Goal: Information Seeking & Learning: Learn about a topic

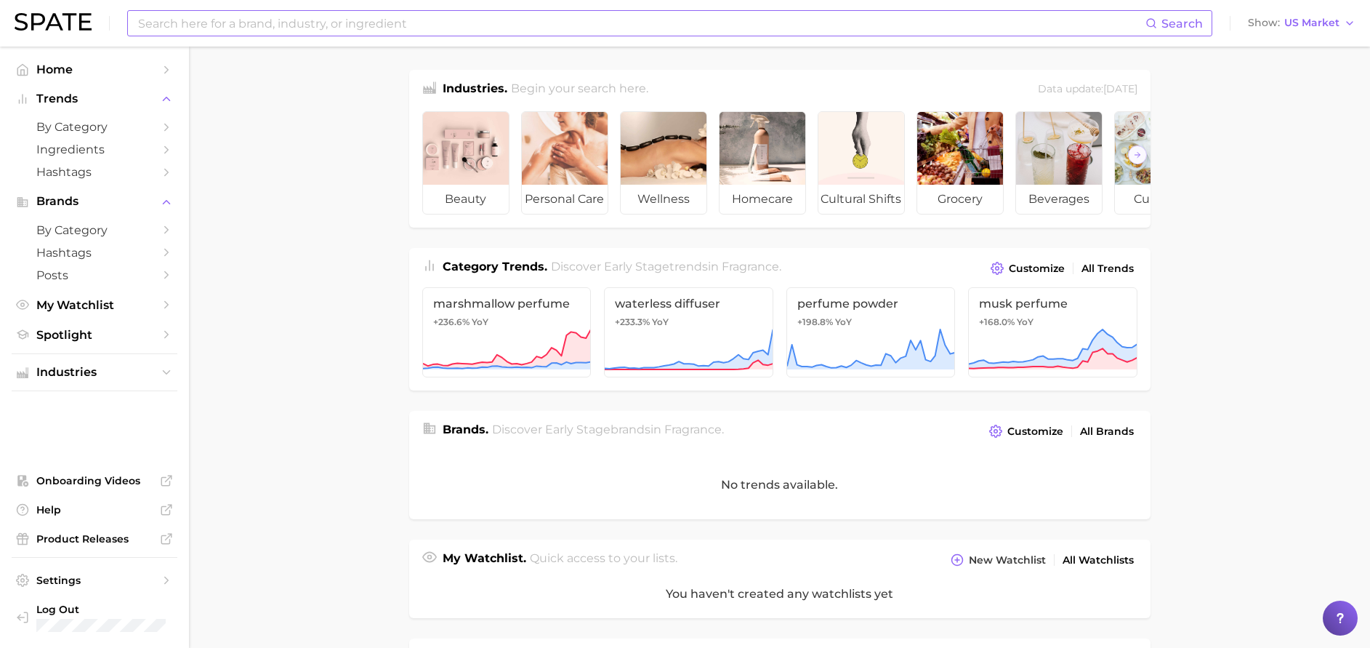
click at [474, 25] on input at bounding box center [641, 23] width 1009 height 25
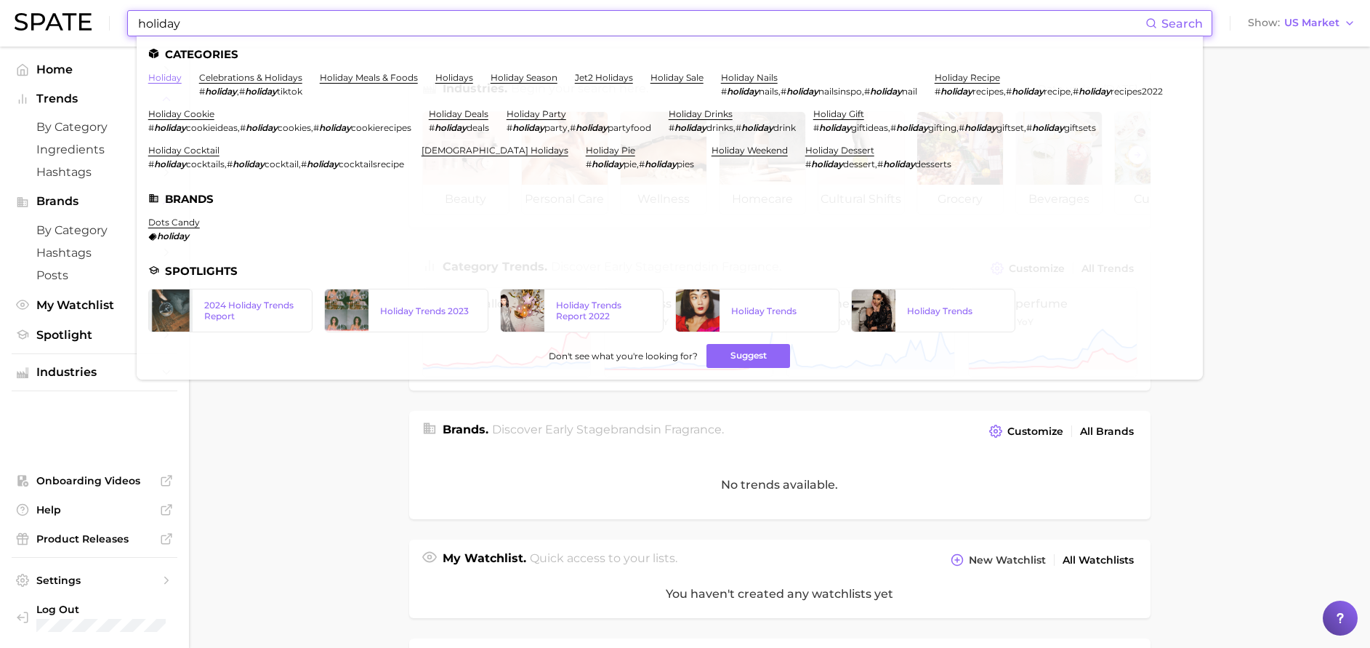
type input "holiday"
click at [161, 74] on link "holiday" at bounding box center [164, 77] width 33 height 11
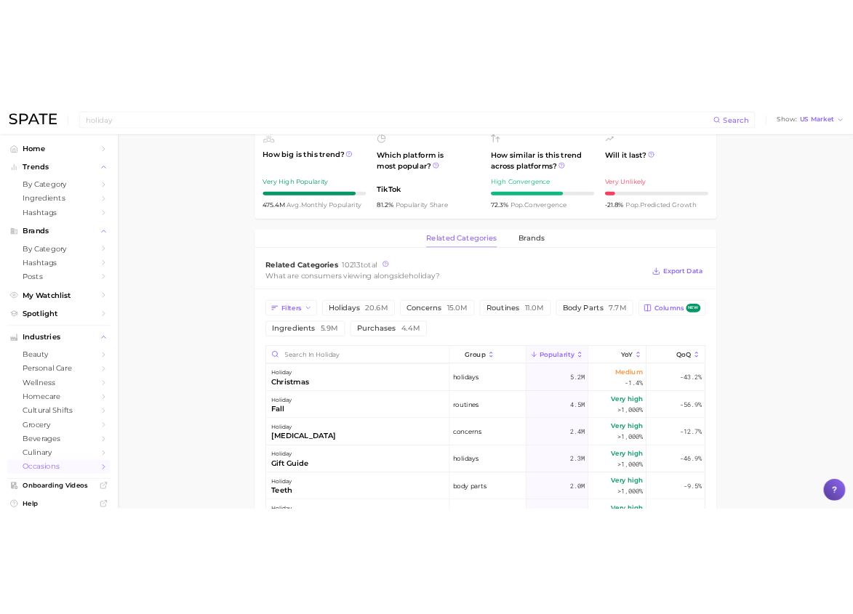
scroll to position [610, 0]
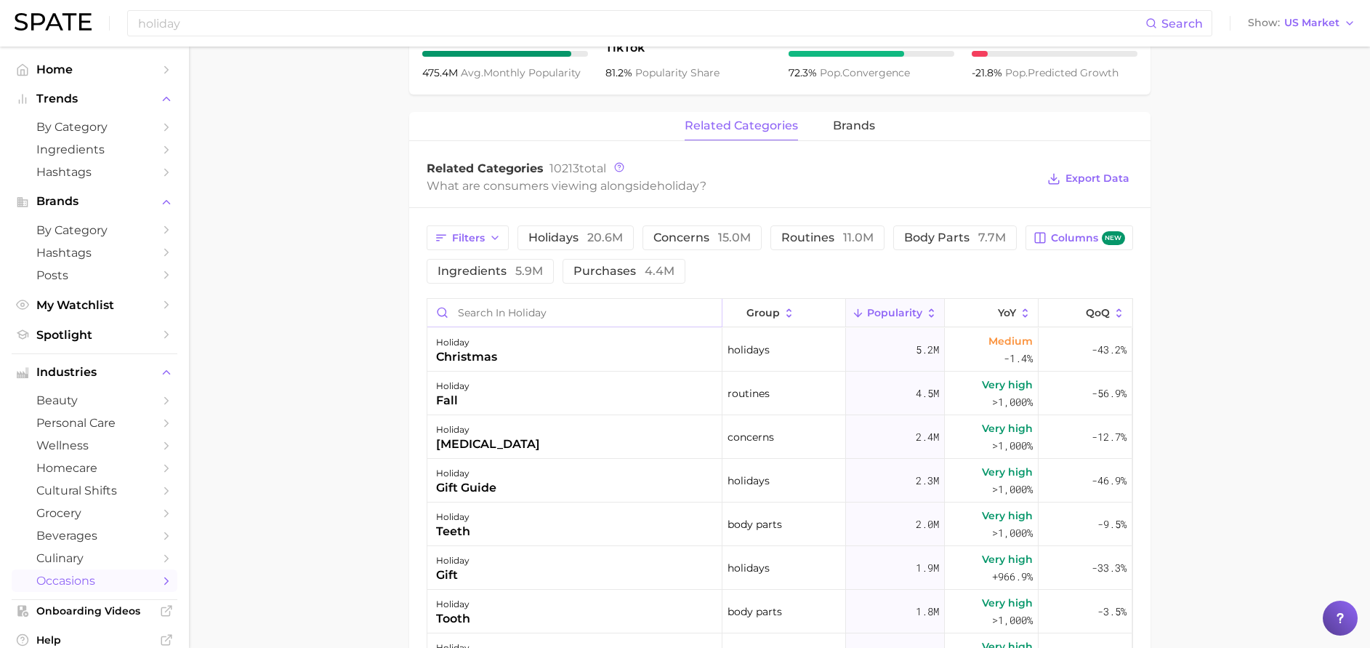
click at [511, 311] on input "Search in holiday" at bounding box center [574, 313] width 294 height 28
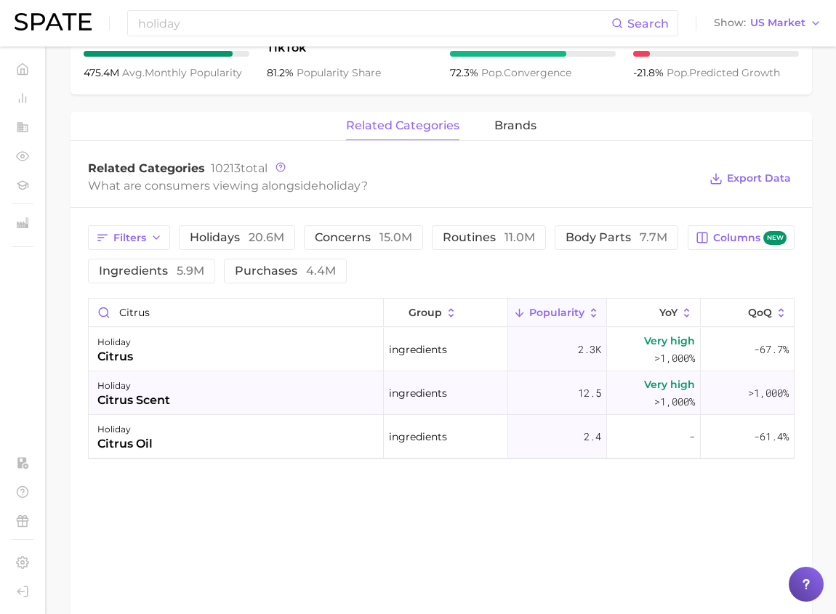
click at [229, 385] on div "holiday citrus scent" at bounding box center [236, 393] width 295 height 44
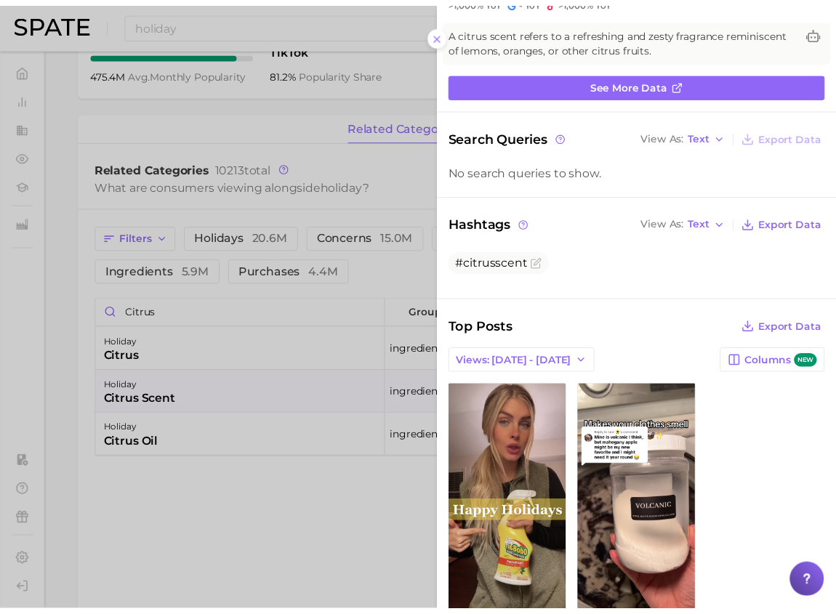
scroll to position [0, 0]
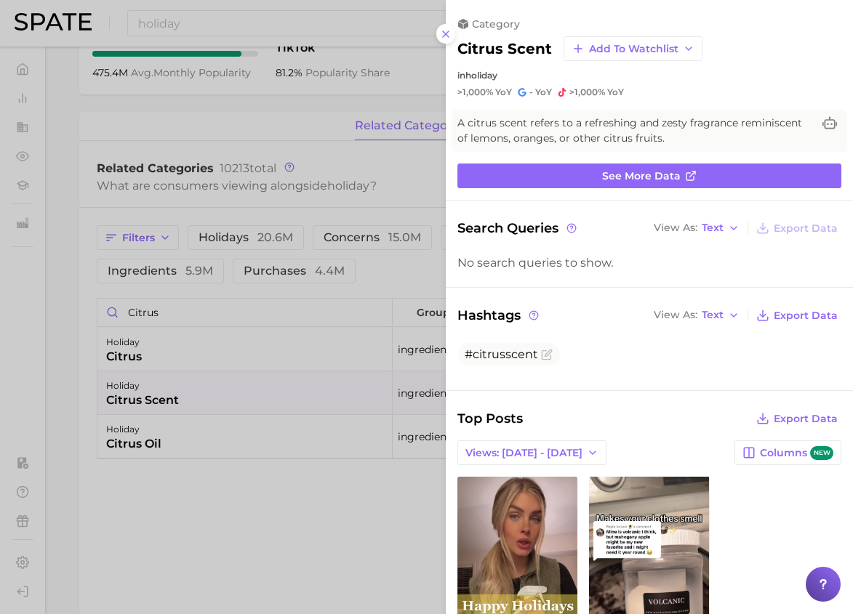
click at [211, 499] on div at bounding box center [426, 307] width 853 height 614
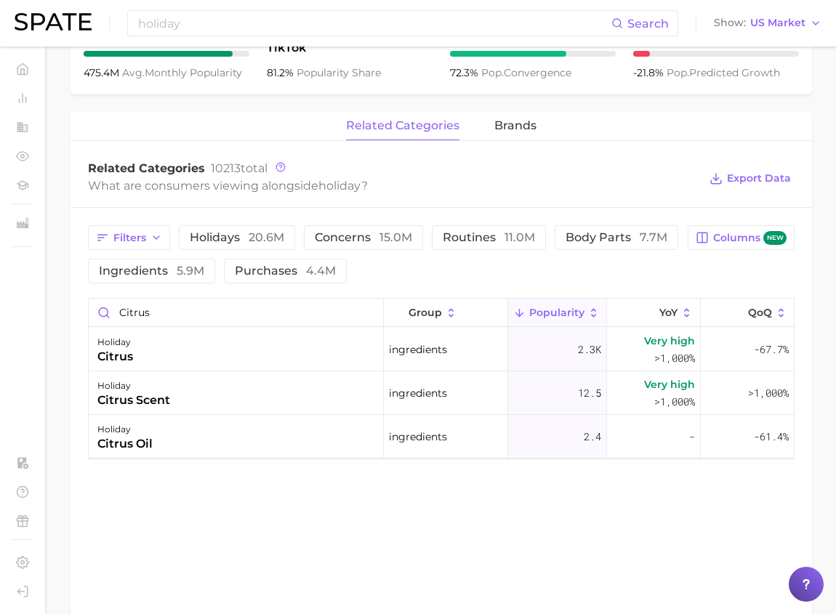
click at [820, 265] on main "1. special occasions 2. celebrations & holidays 3. holidays 4. holiday Overview…" at bounding box center [441, 71] width 789 height 1269
click at [817, 276] on main "1. special occasions 2. celebrations & holidays 3. holidays 4. holiday Overview…" at bounding box center [441, 71] width 789 height 1269
click at [198, 310] on input "citrus" at bounding box center [236, 313] width 294 height 28
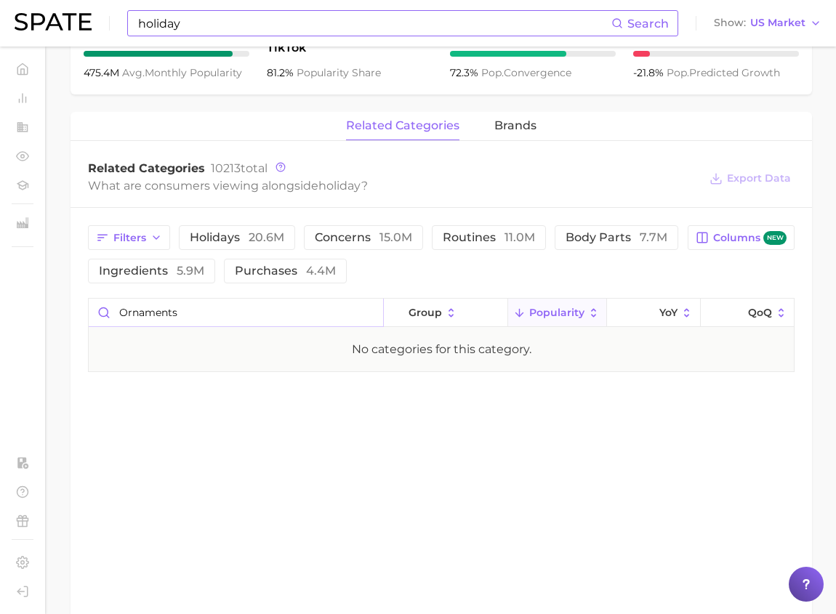
type input "ornaments"
click at [336, 20] on input "holiday" at bounding box center [374, 23] width 475 height 25
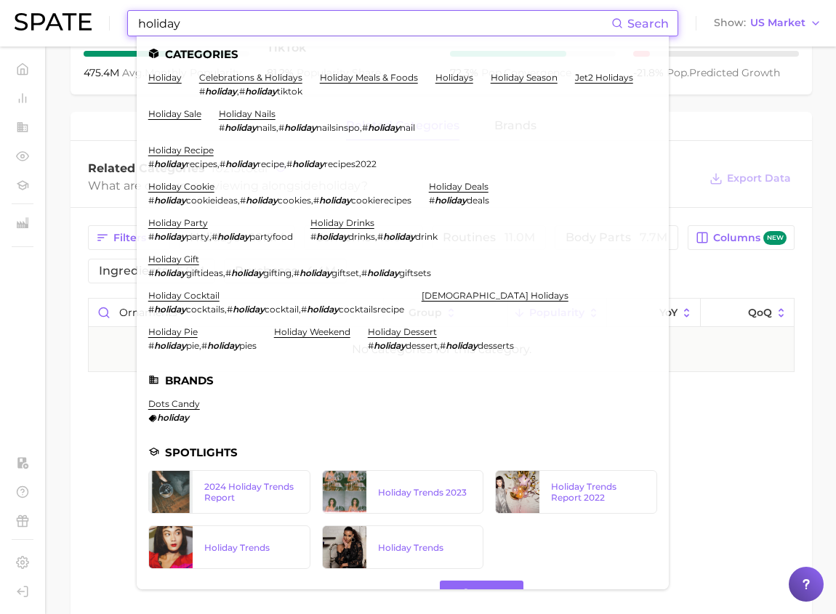
scroll to position [640, 0]
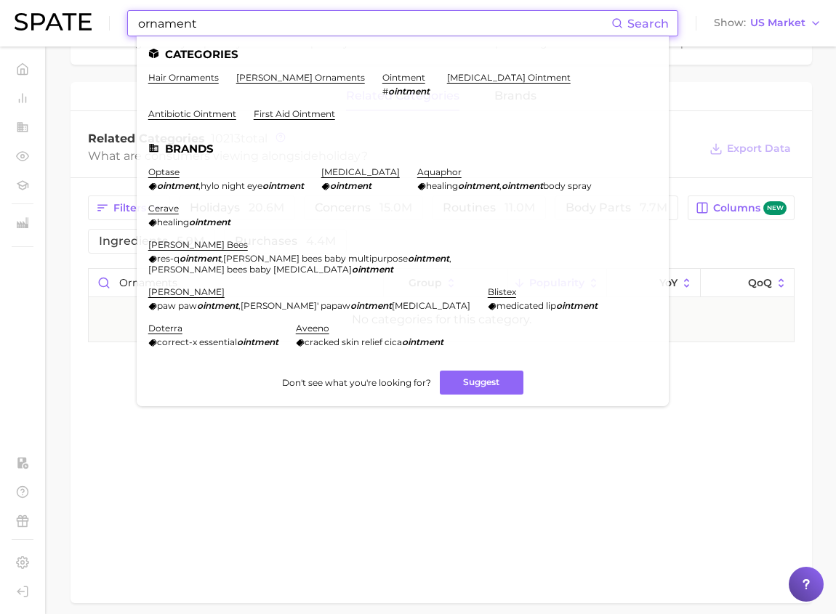
click at [329, 17] on input "ornament" at bounding box center [374, 23] width 475 height 25
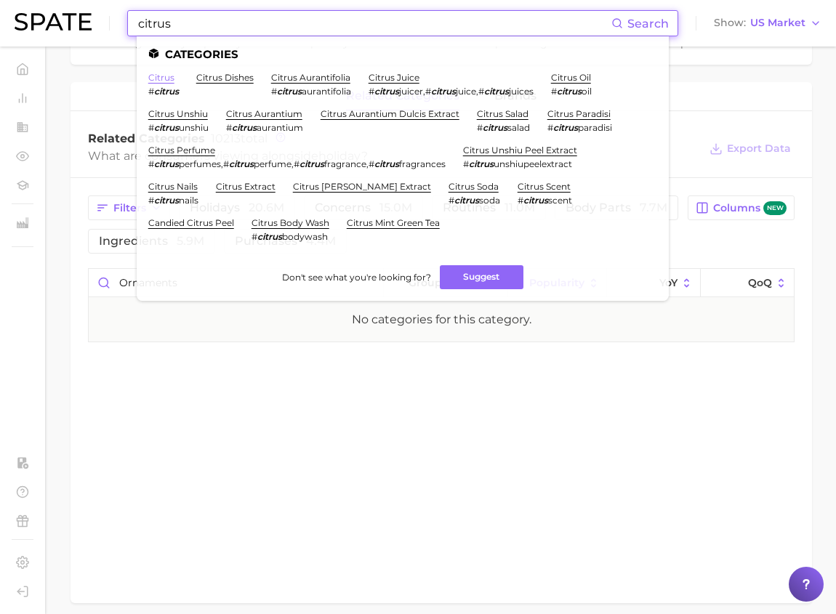
type input "citrus"
click at [166, 79] on link "citrus" at bounding box center [161, 77] width 26 height 11
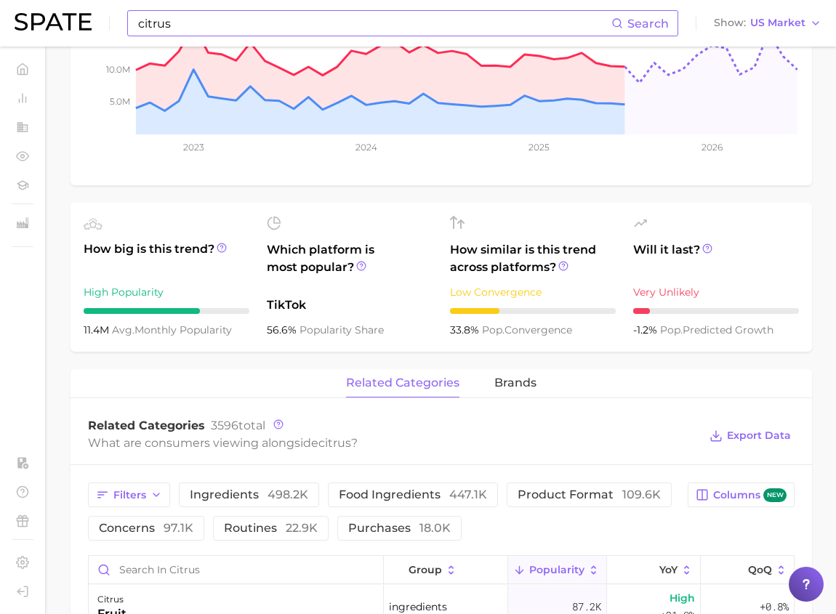
scroll to position [397, 0]
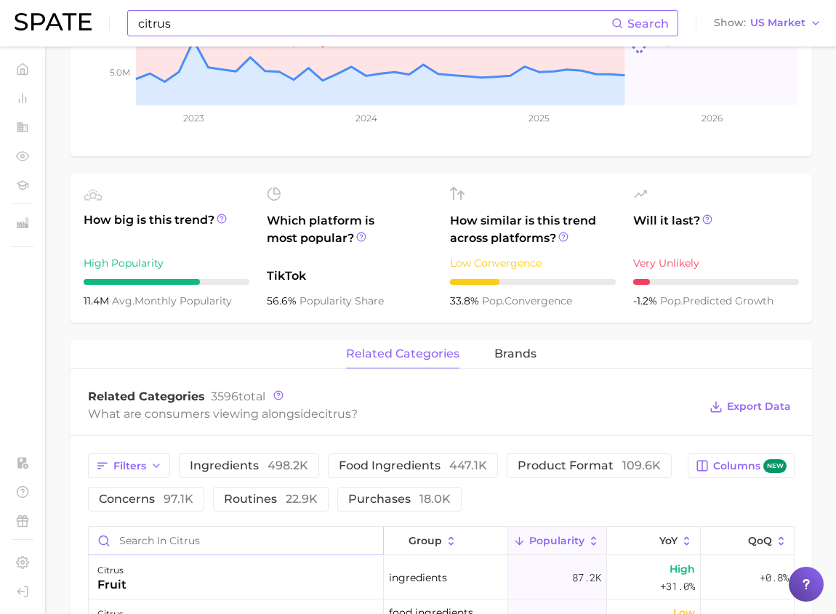
click at [261, 542] on input "Search in citrus" at bounding box center [236, 541] width 294 height 28
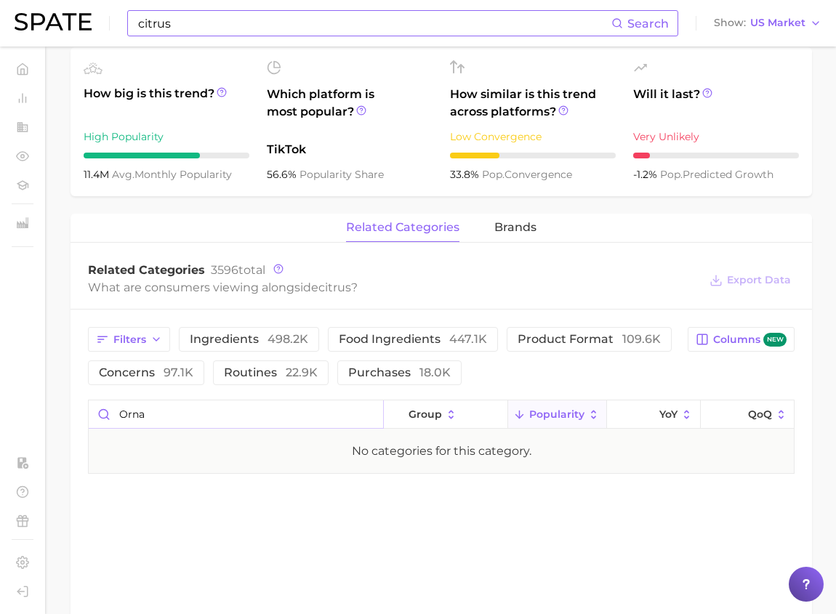
scroll to position [717, 0]
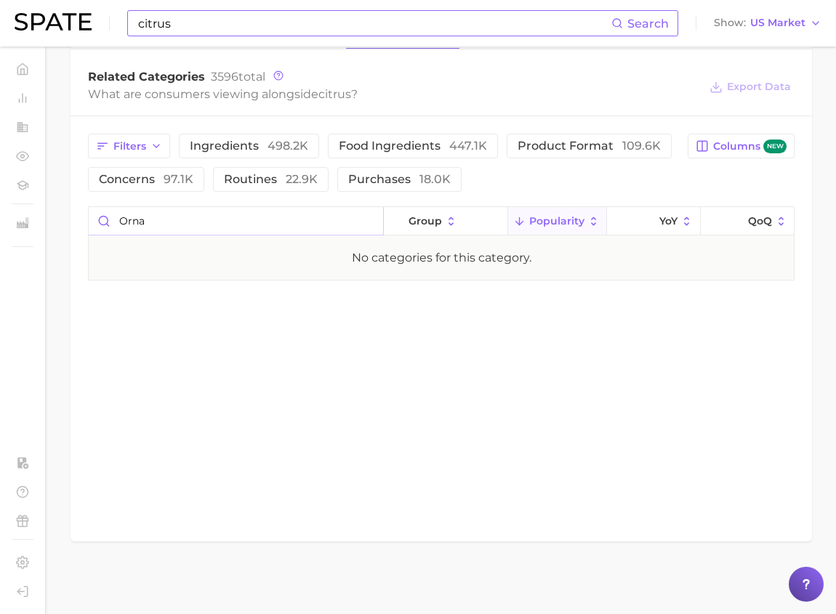
click at [156, 208] on input "orna" at bounding box center [236, 221] width 294 height 28
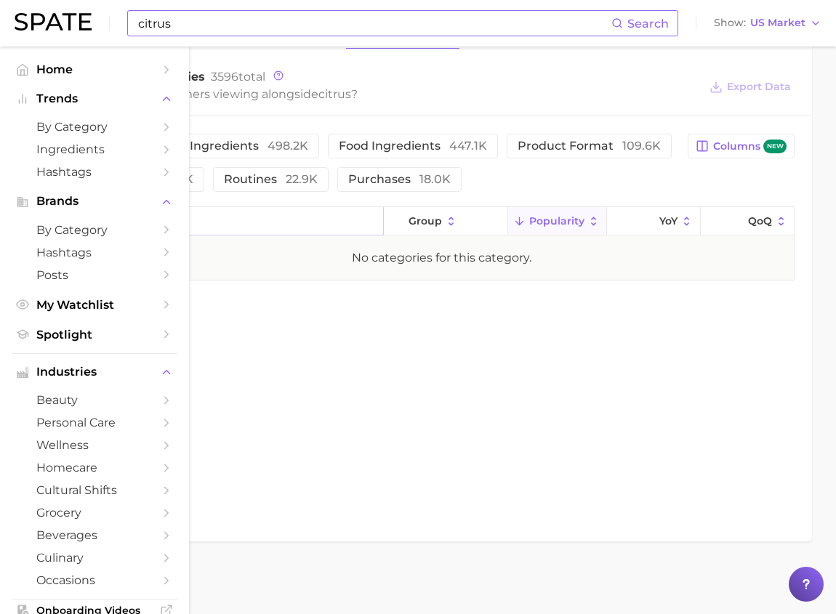
type input "orna"
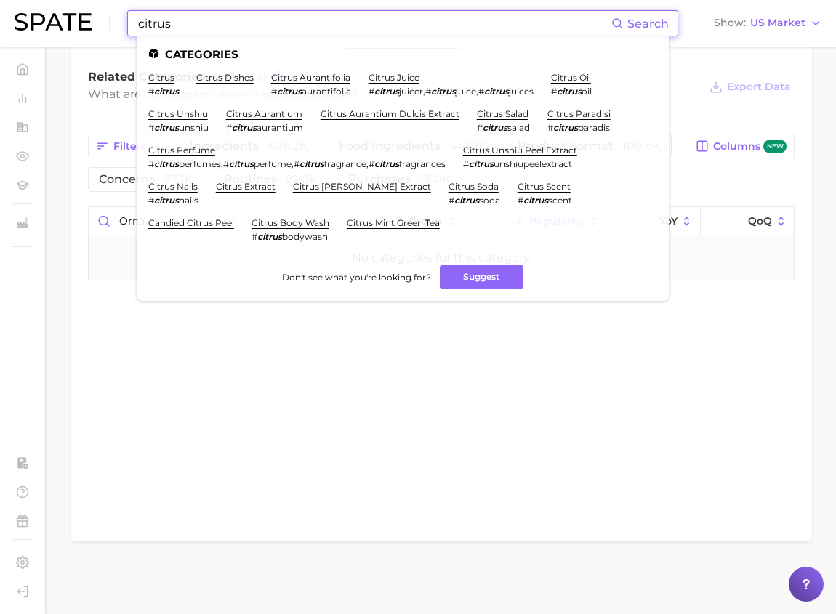
click at [173, 15] on input "citrus" at bounding box center [374, 23] width 475 height 25
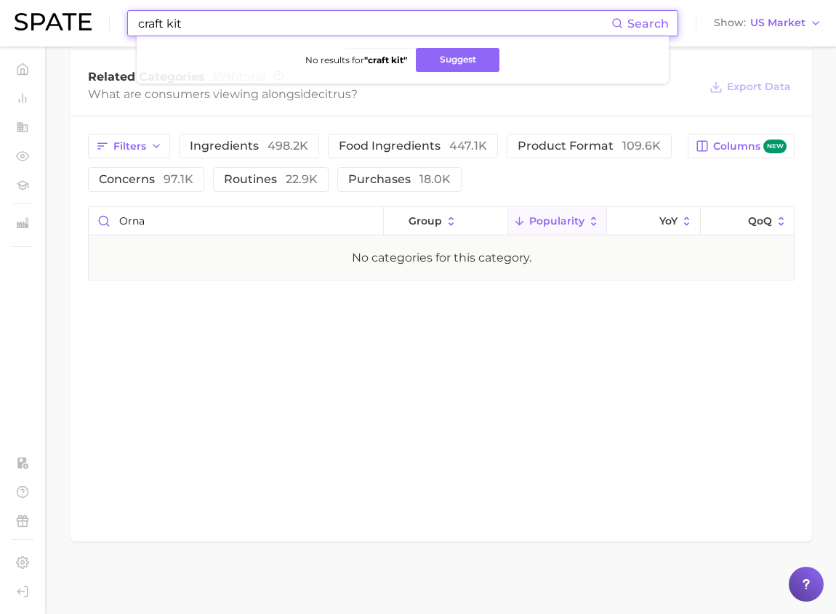
click at [256, 22] on input "craft kit" at bounding box center [374, 23] width 475 height 25
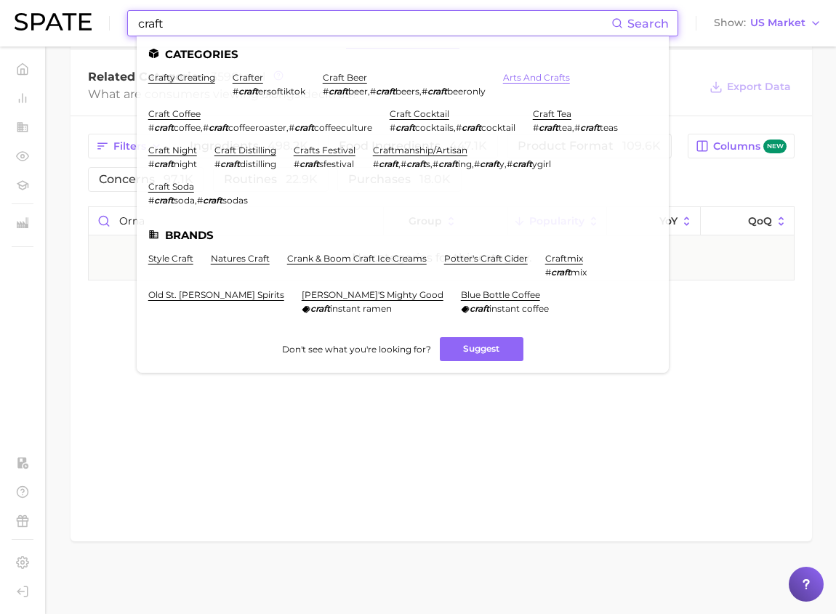
type input "craft"
click at [552, 79] on link "arts and crafts" at bounding box center [536, 77] width 67 height 11
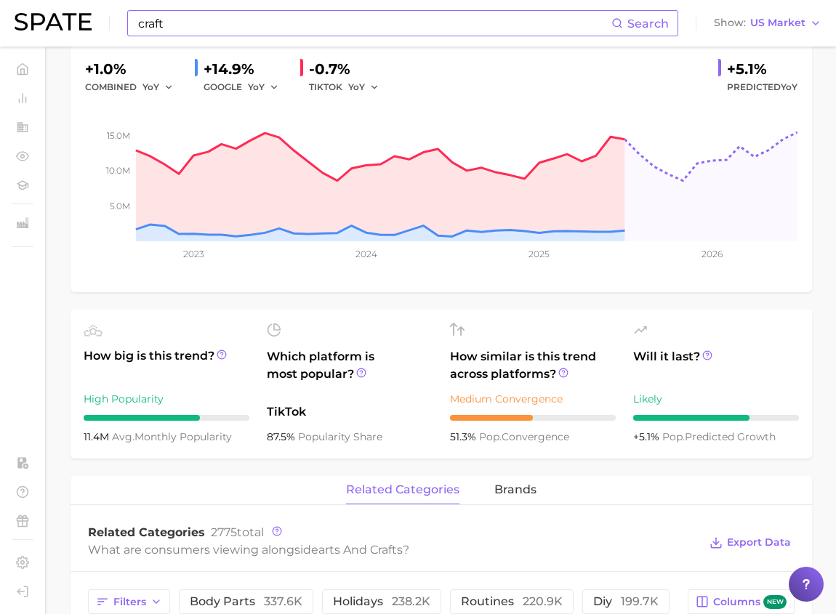
scroll to position [531, 0]
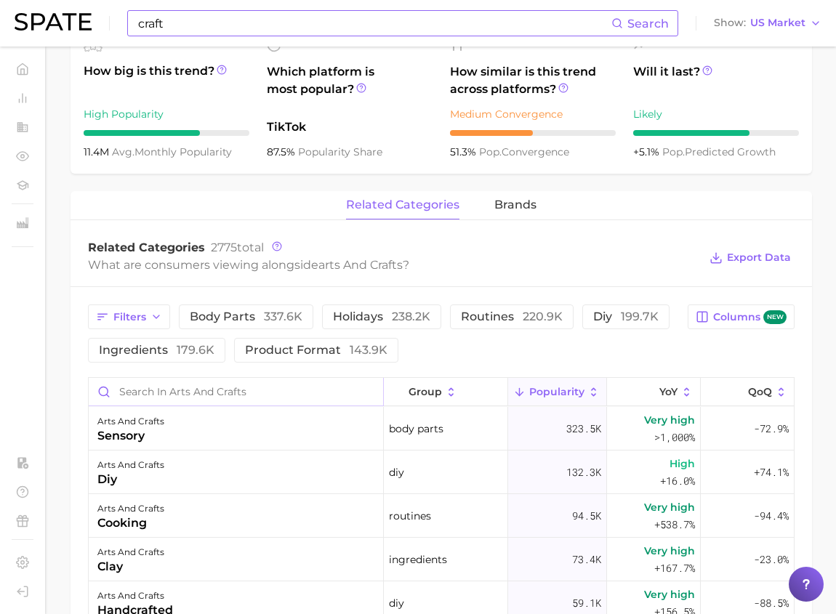
click at [188, 385] on input "Search in arts and crafts" at bounding box center [236, 392] width 294 height 28
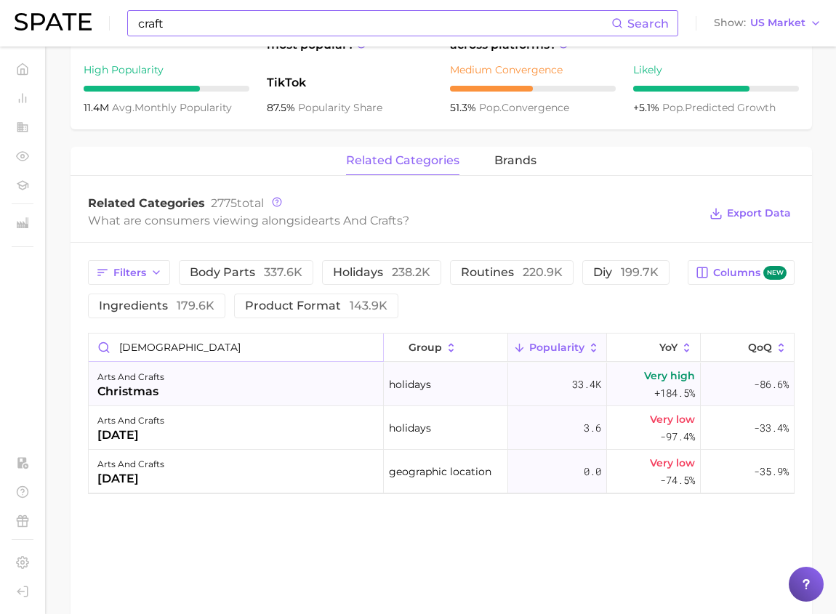
scroll to position [589, 0]
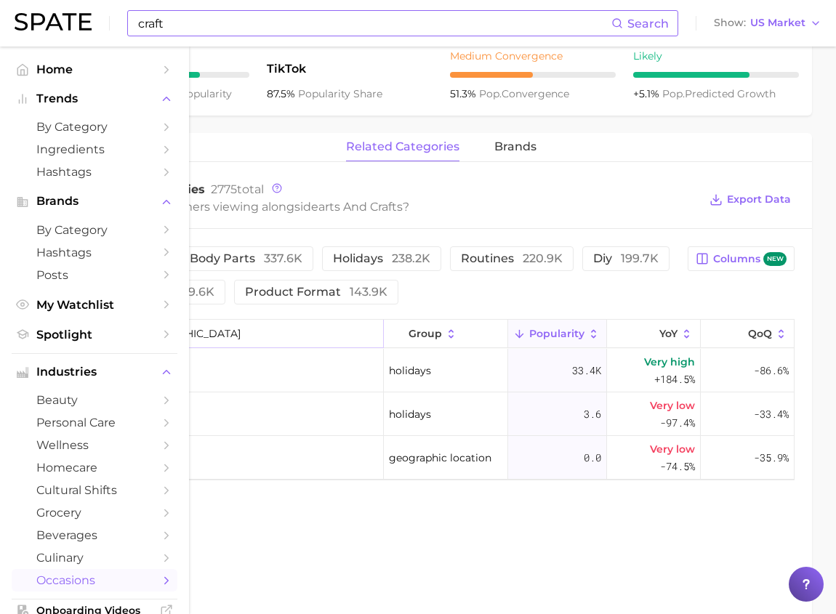
type input "[DEMOGRAPHIC_DATA]"
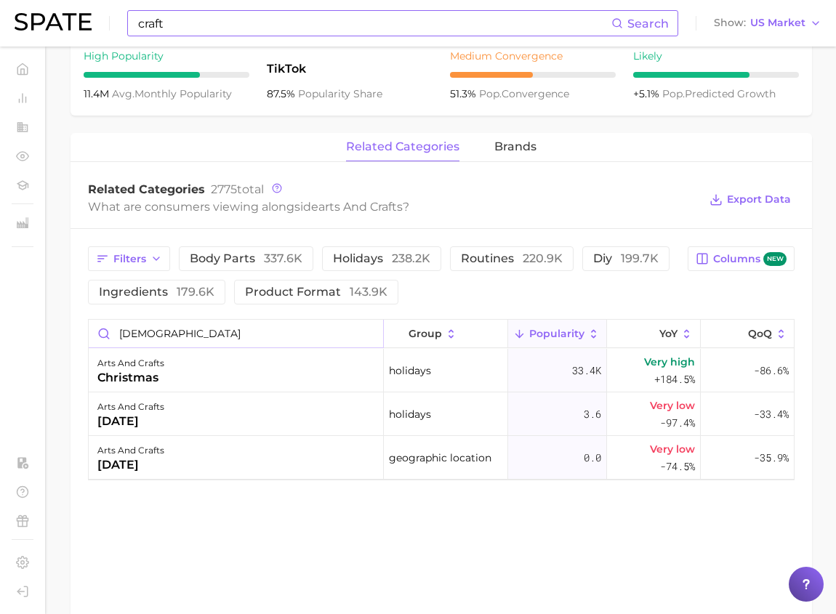
scroll to position [52, 0]
